Goal: Information Seeking & Learning: Learn about a topic

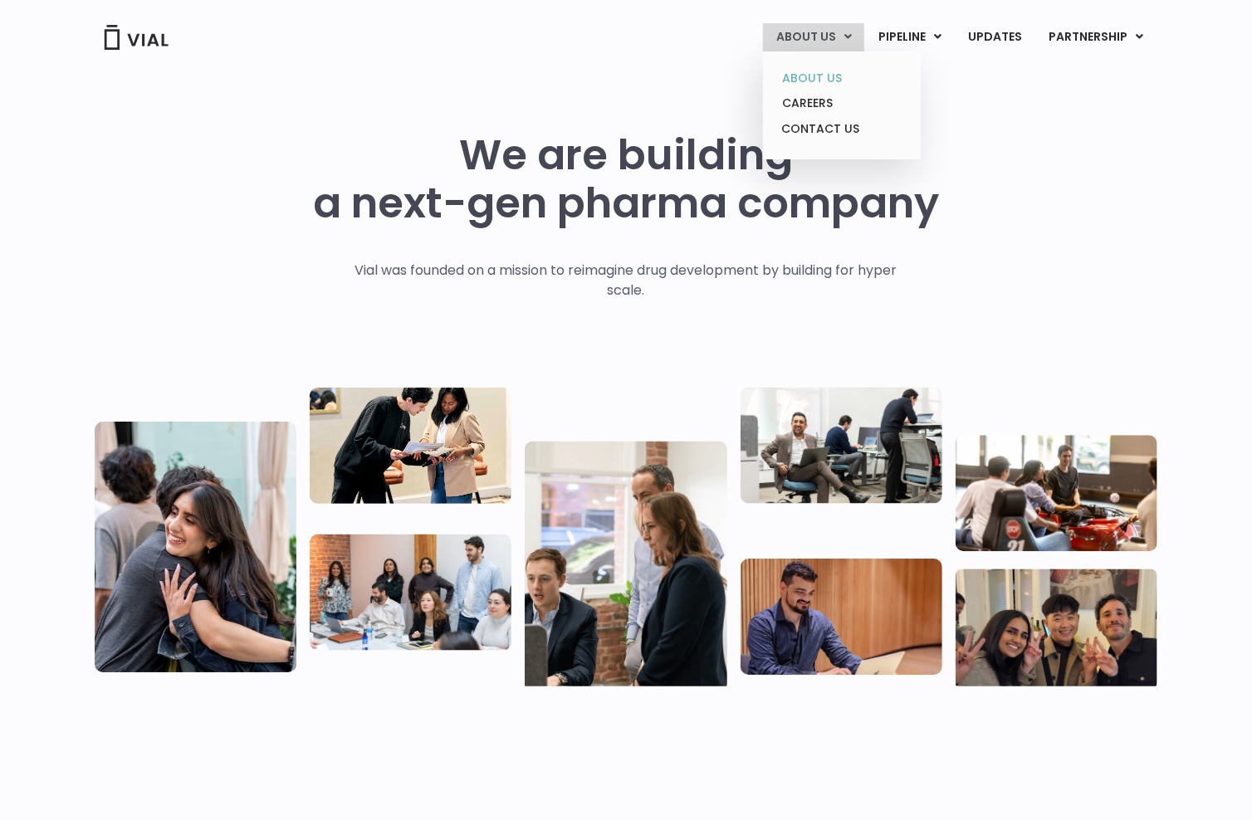
click at [813, 76] on link "ABOUT US" at bounding box center [841, 79] width 145 height 26
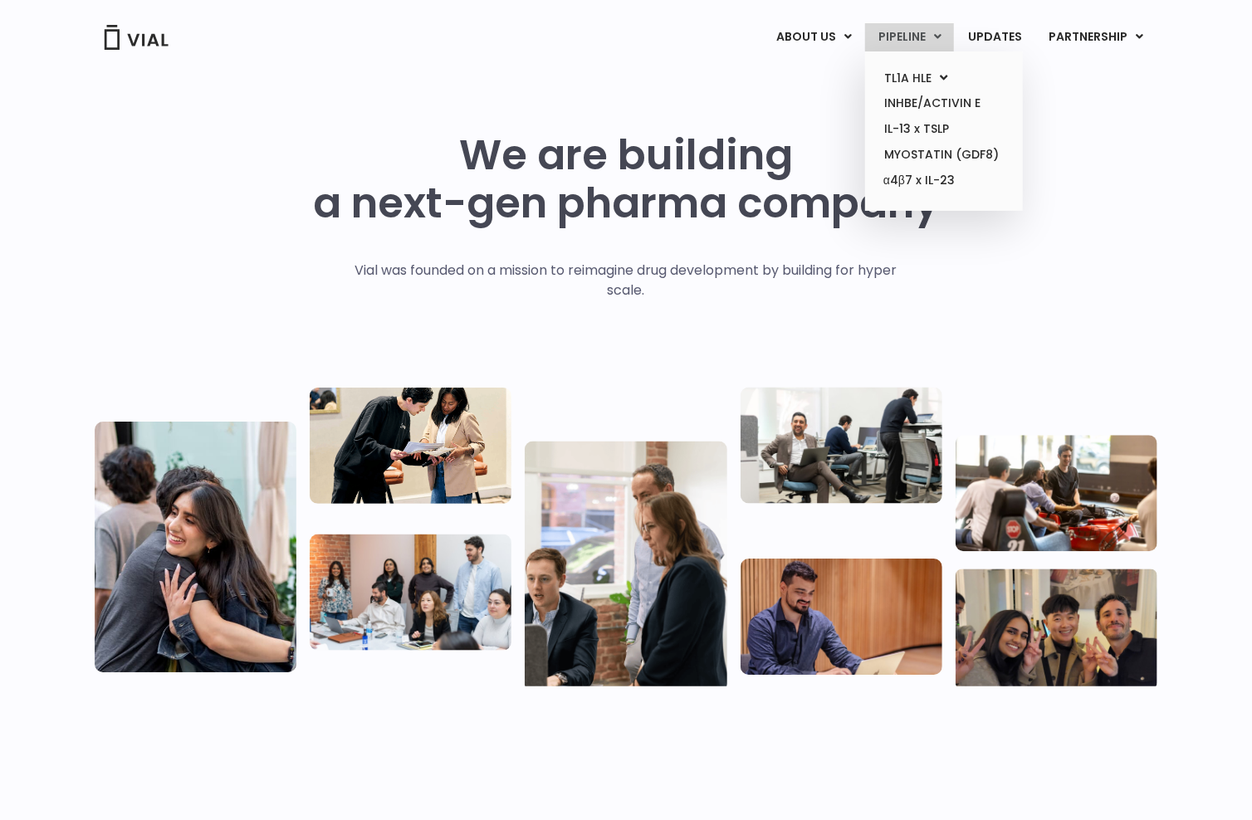
click at [913, 40] on link "PIPELINE" at bounding box center [909, 37] width 89 height 28
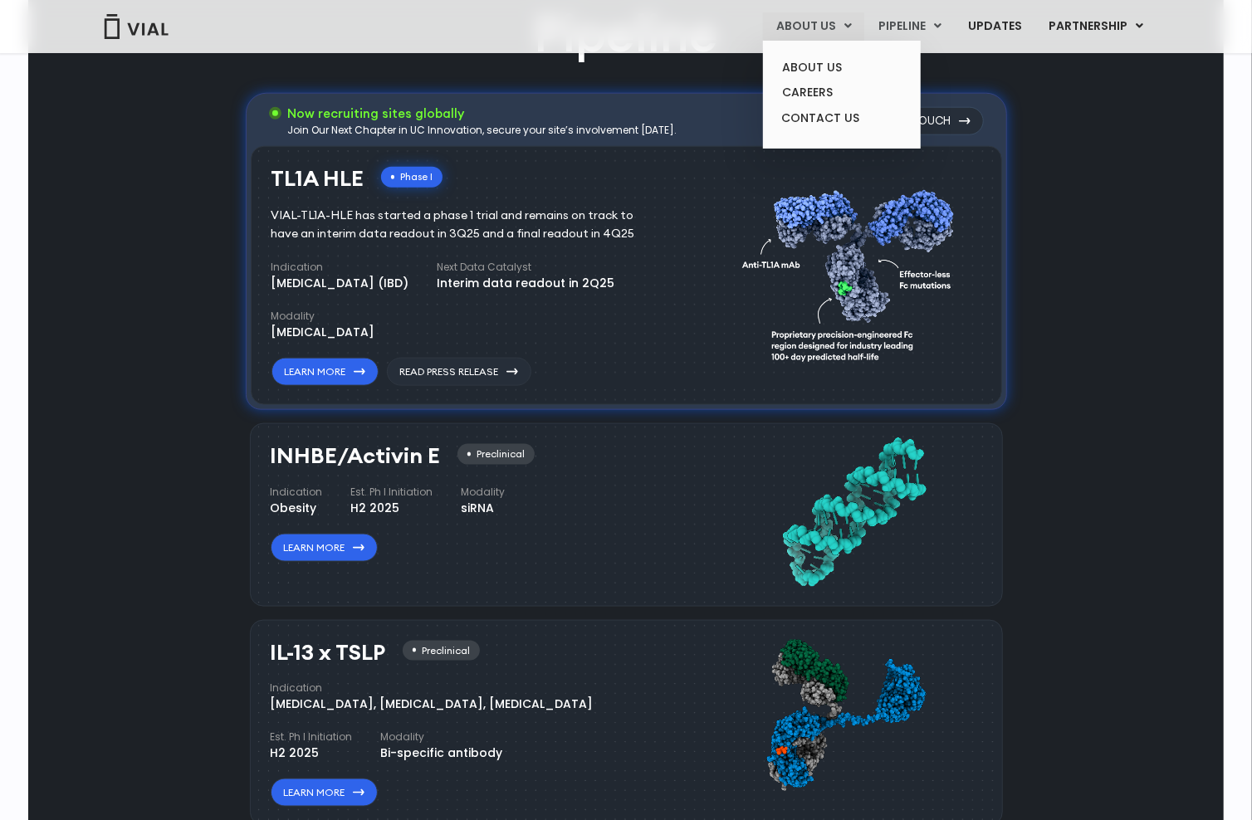
click at [806, 19] on link "ABOUT US" at bounding box center [813, 26] width 101 height 28
click at [811, 65] on link "ABOUT US" at bounding box center [841, 68] width 145 height 26
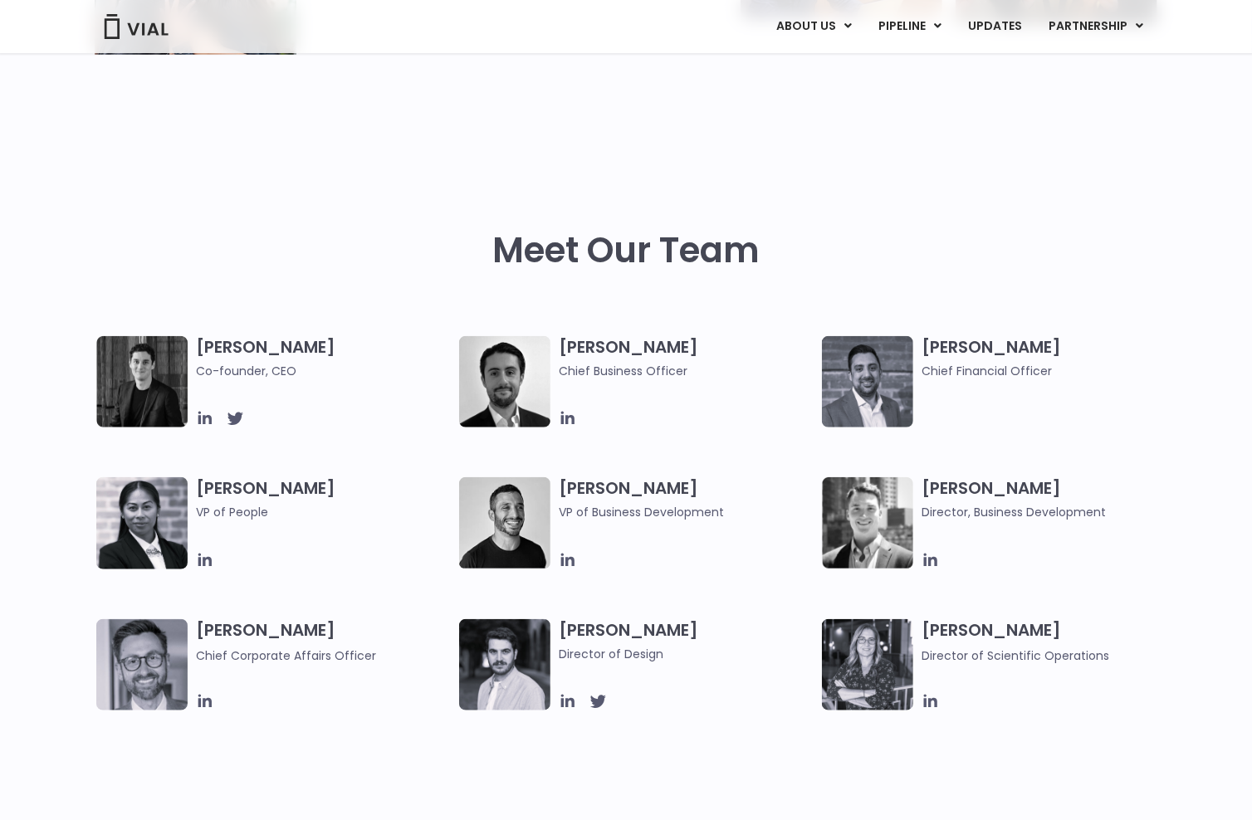
scroll to position [664, 0]
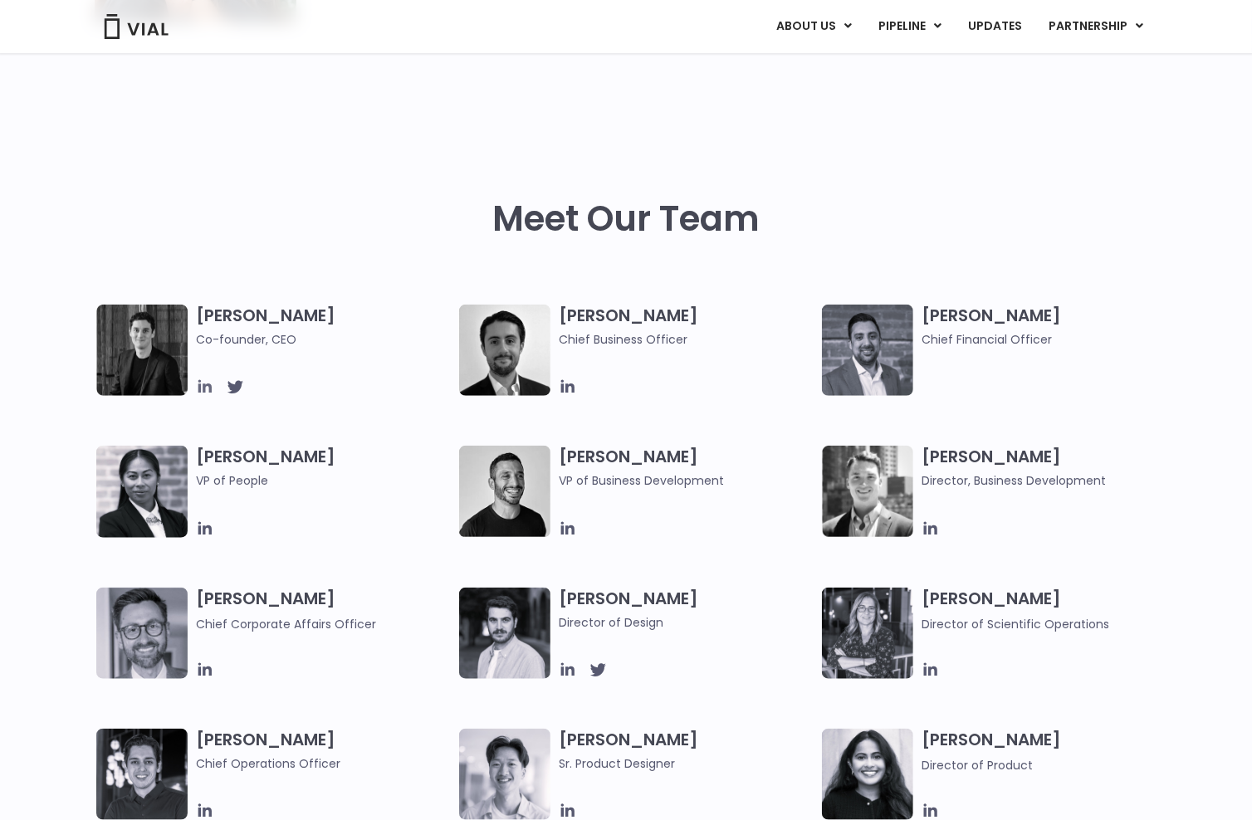
click at [202, 387] on icon at bounding box center [205, 387] width 18 height 18
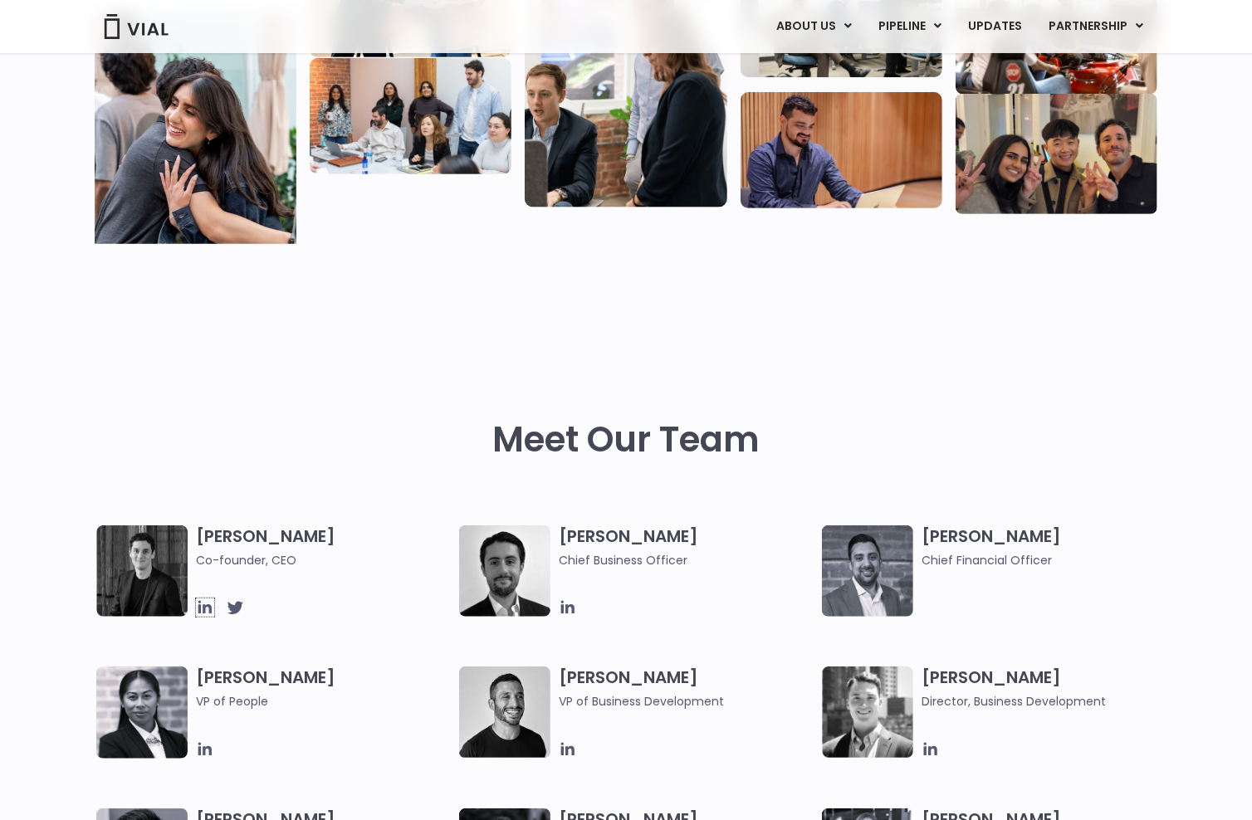
scroll to position [0, 0]
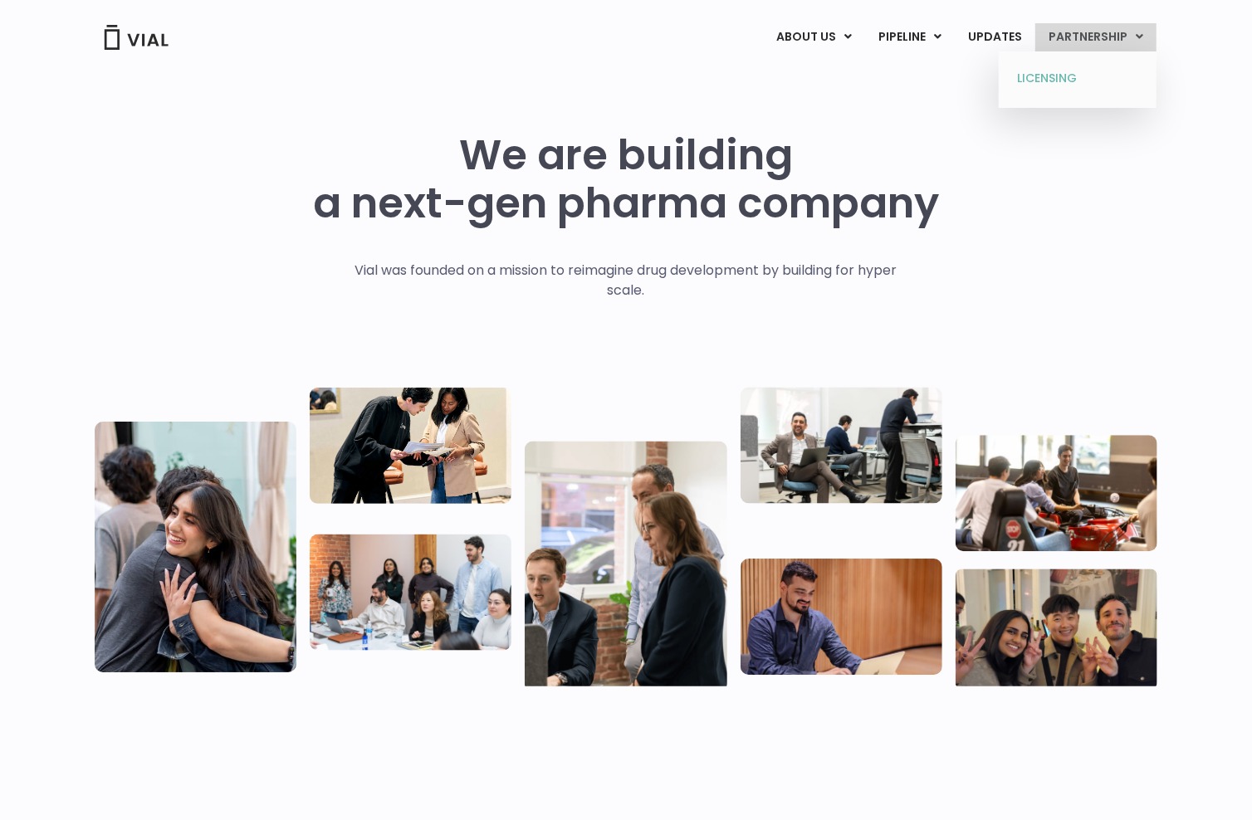
click at [1036, 81] on link "LICENSING" at bounding box center [1077, 79] width 145 height 27
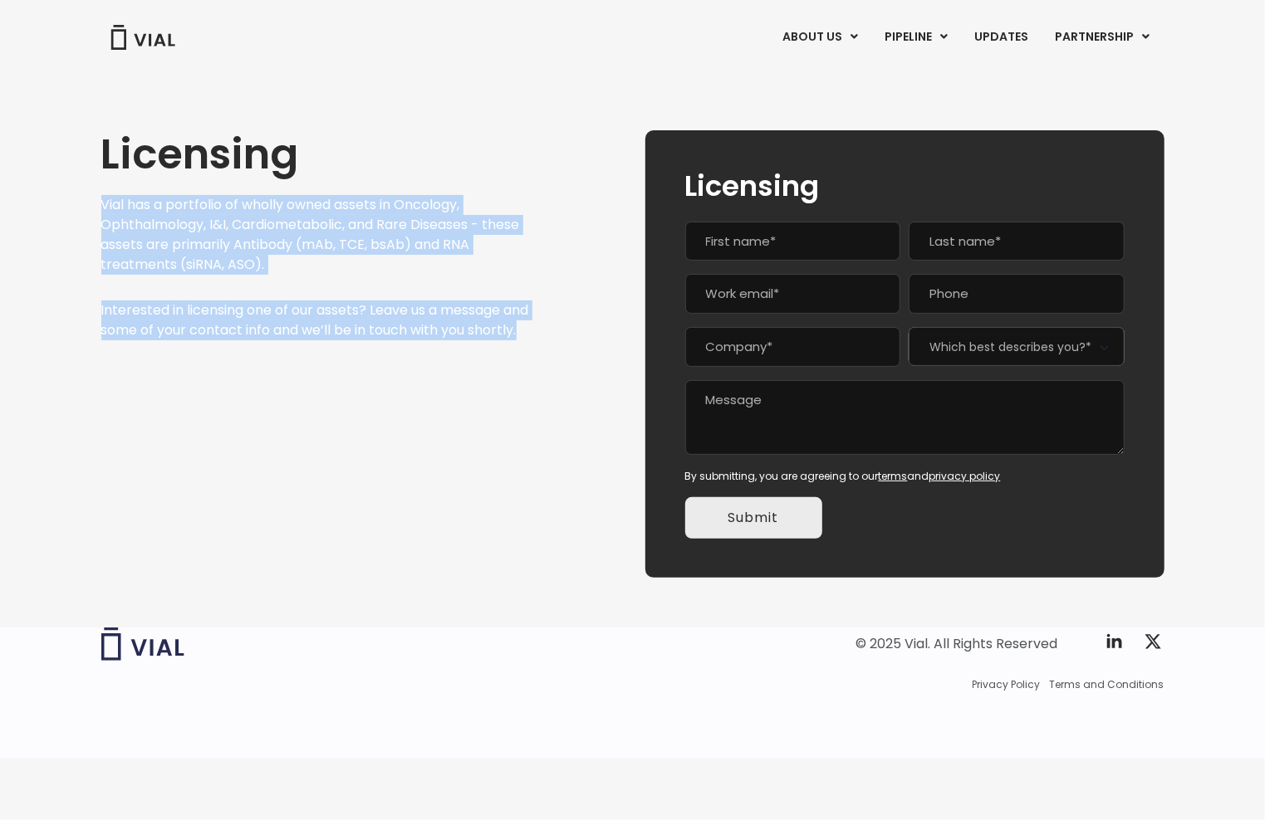
drag, startPoint x: 104, startPoint y: 203, endPoint x: 437, endPoint y: 378, distance: 376.3
click at [437, 378] on div "Licensing Vial has a portfolio of wholly owned assets in Oncology, Ophthalmolog…" at bounding box center [315, 354] width 429 height 448
click at [434, 397] on div "Licensing Vial has a portfolio of wholly owned assets in Oncology, Ophthalmolog…" at bounding box center [315, 354] width 429 height 448
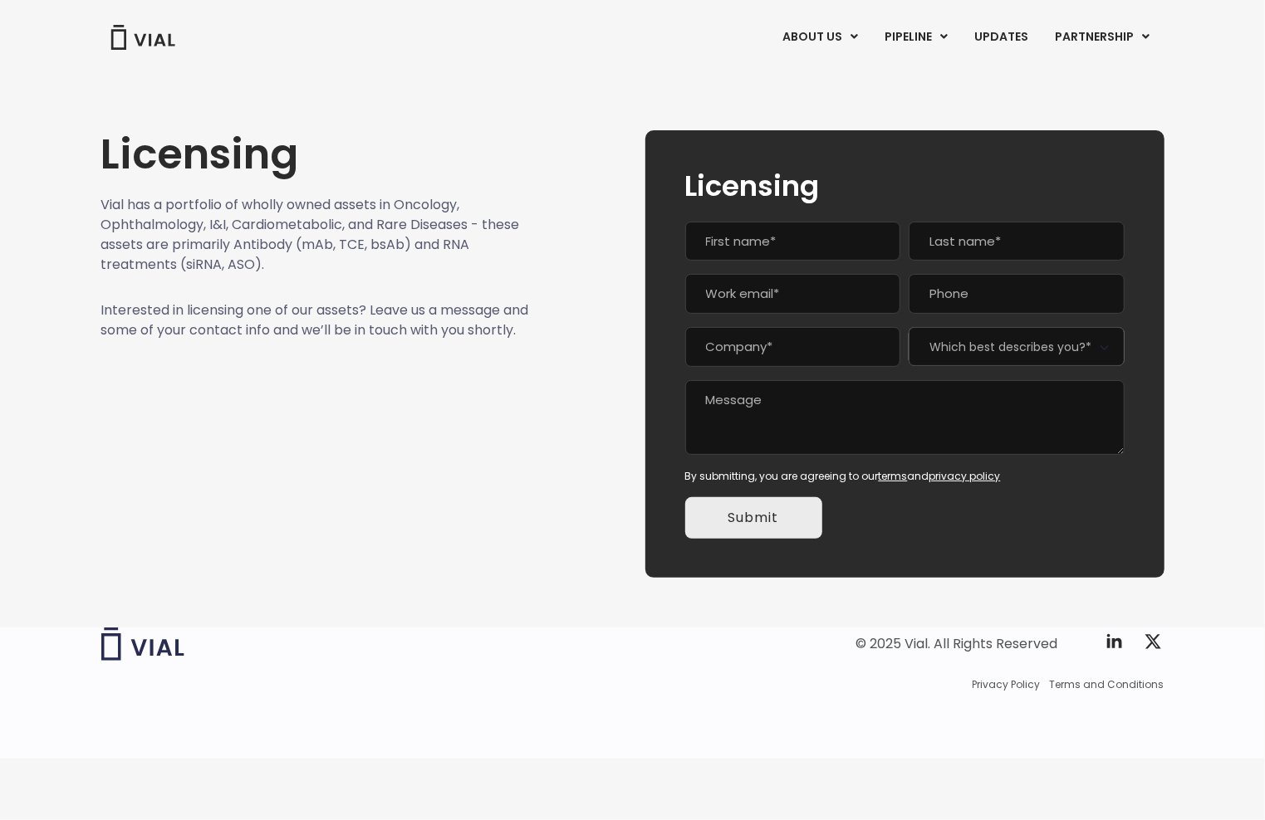
click at [631, 89] on div "Licensing Vial has a portfolio of wholly owned assets in Oncology, Ophthalmolog…" at bounding box center [632, 334] width 1063 height 527
